Goal: Information Seeking & Learning: Learn about a topic

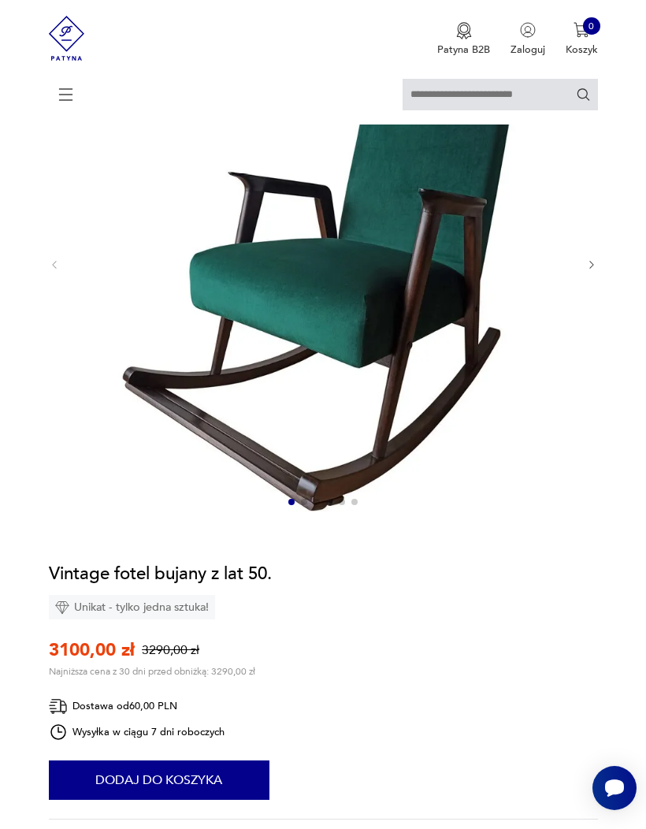
scroll to position [188, 0]
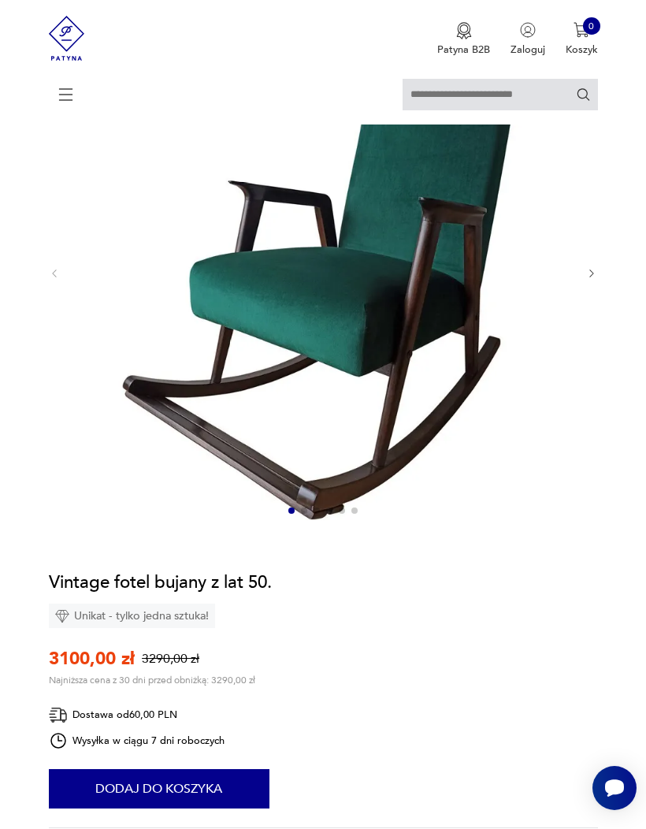
click at [410, 310] on img at bounding box center [319, 271] width 495 height 495
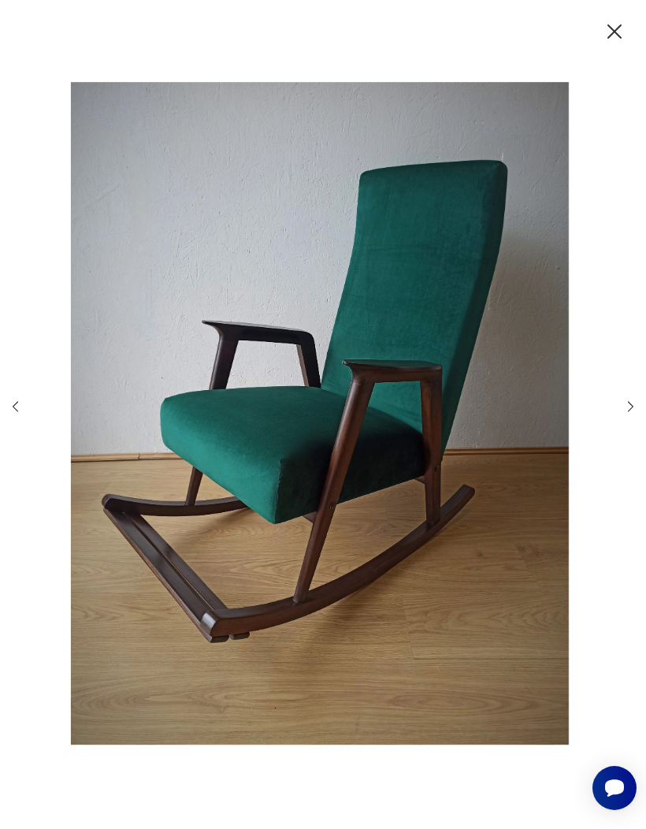
scroll to position [0, 0]
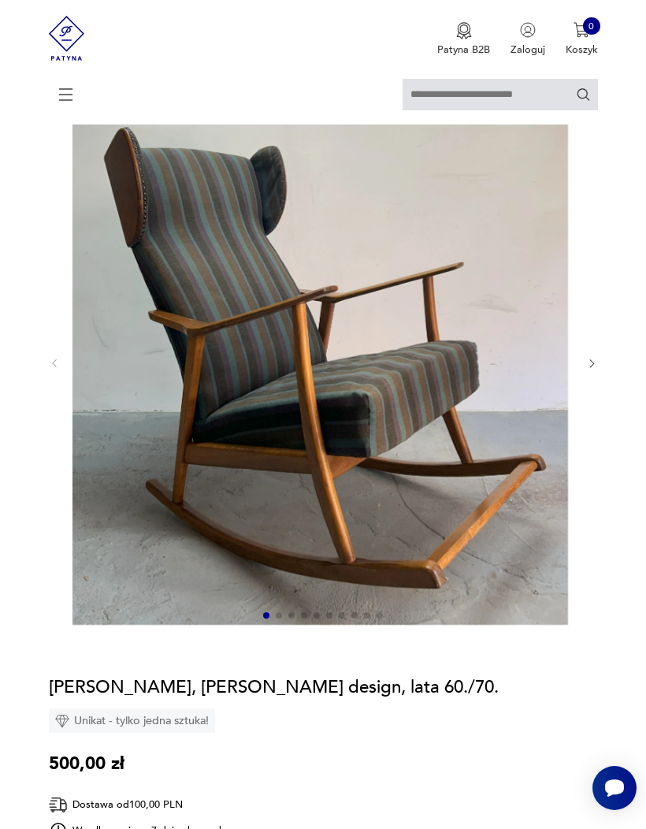
scroll to position [93, 0]
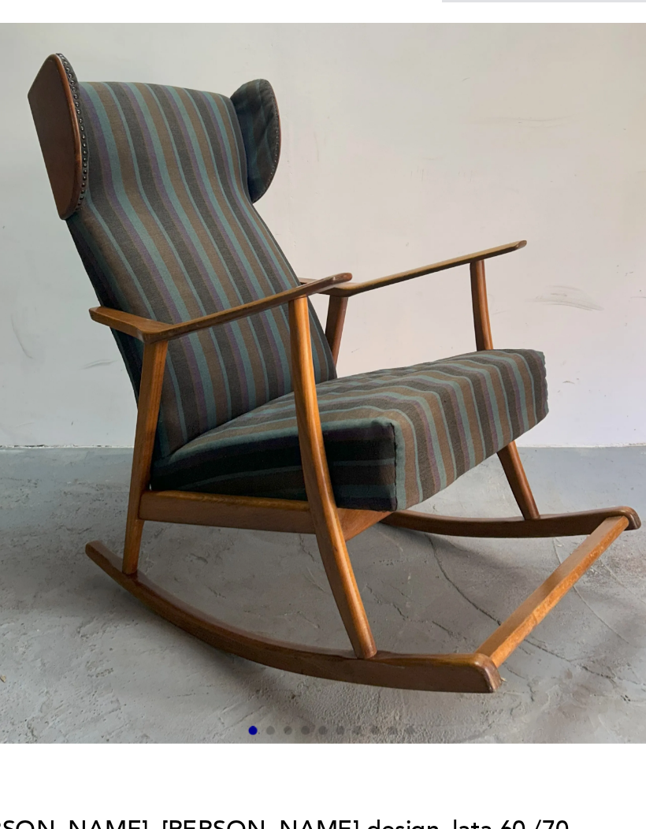
click at [291, 307] on img at bounding box center [319, 382] width 495 height 525
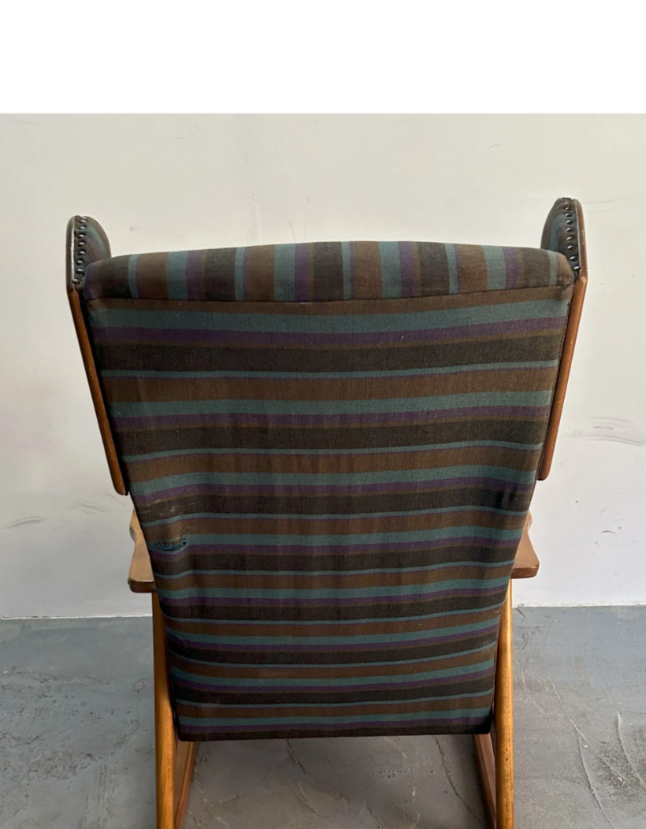
scroll to position [0, 0]
